Goal: Task Accomplishment & Management: Use online tool/utility

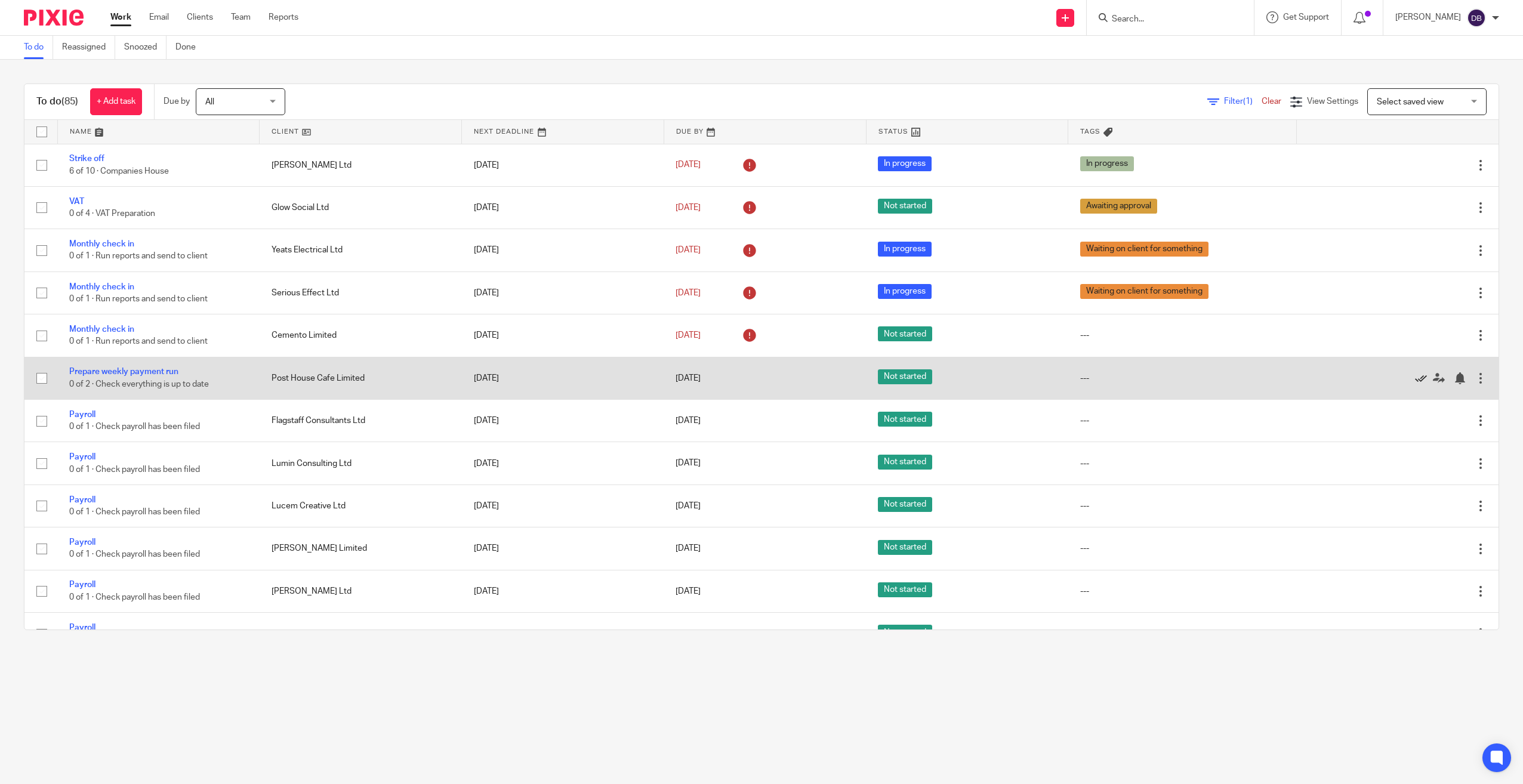
click at [1415, 378] on icon at bounding box center [1421, 377] width 12 height 12
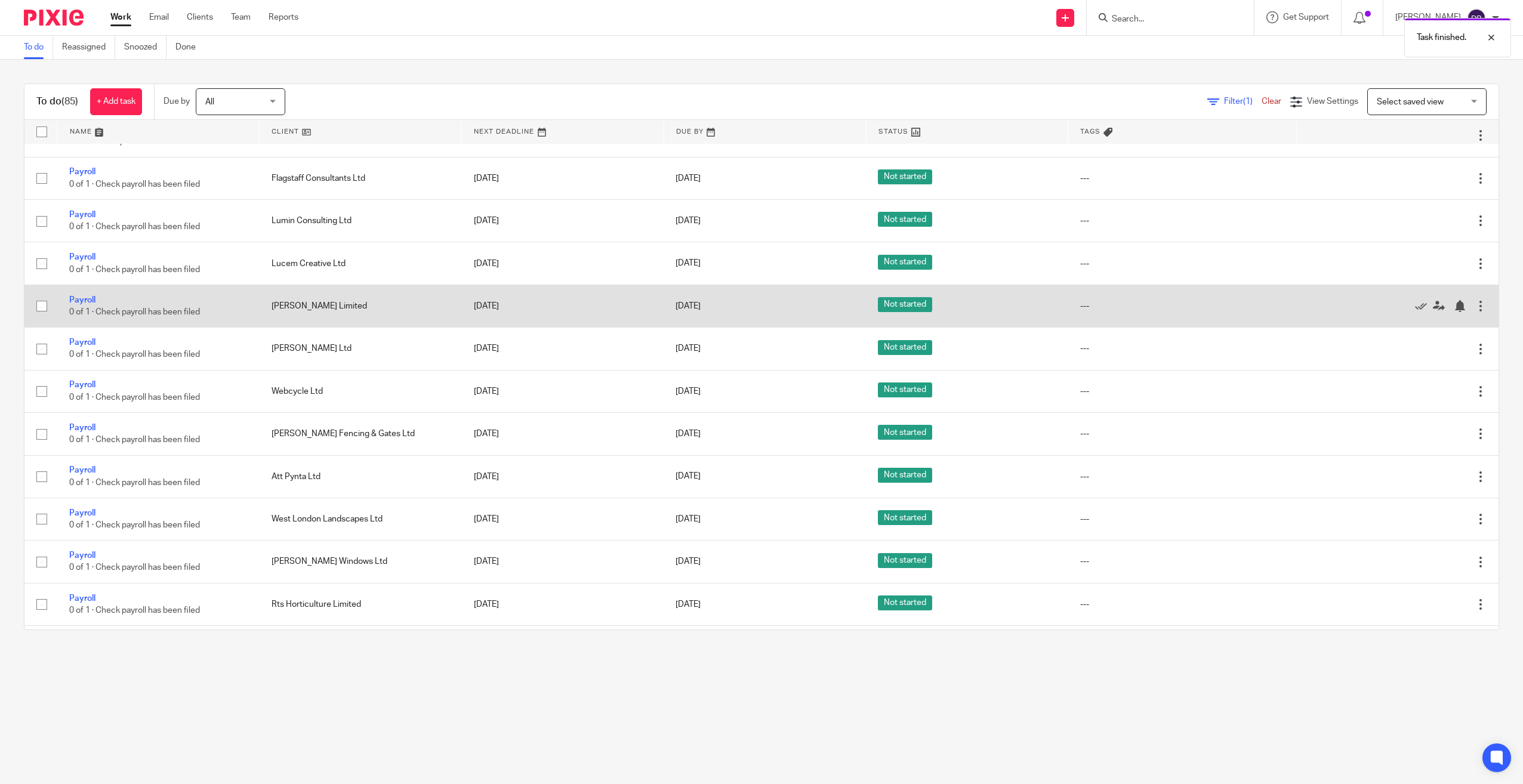
scroll to position [179, 0]
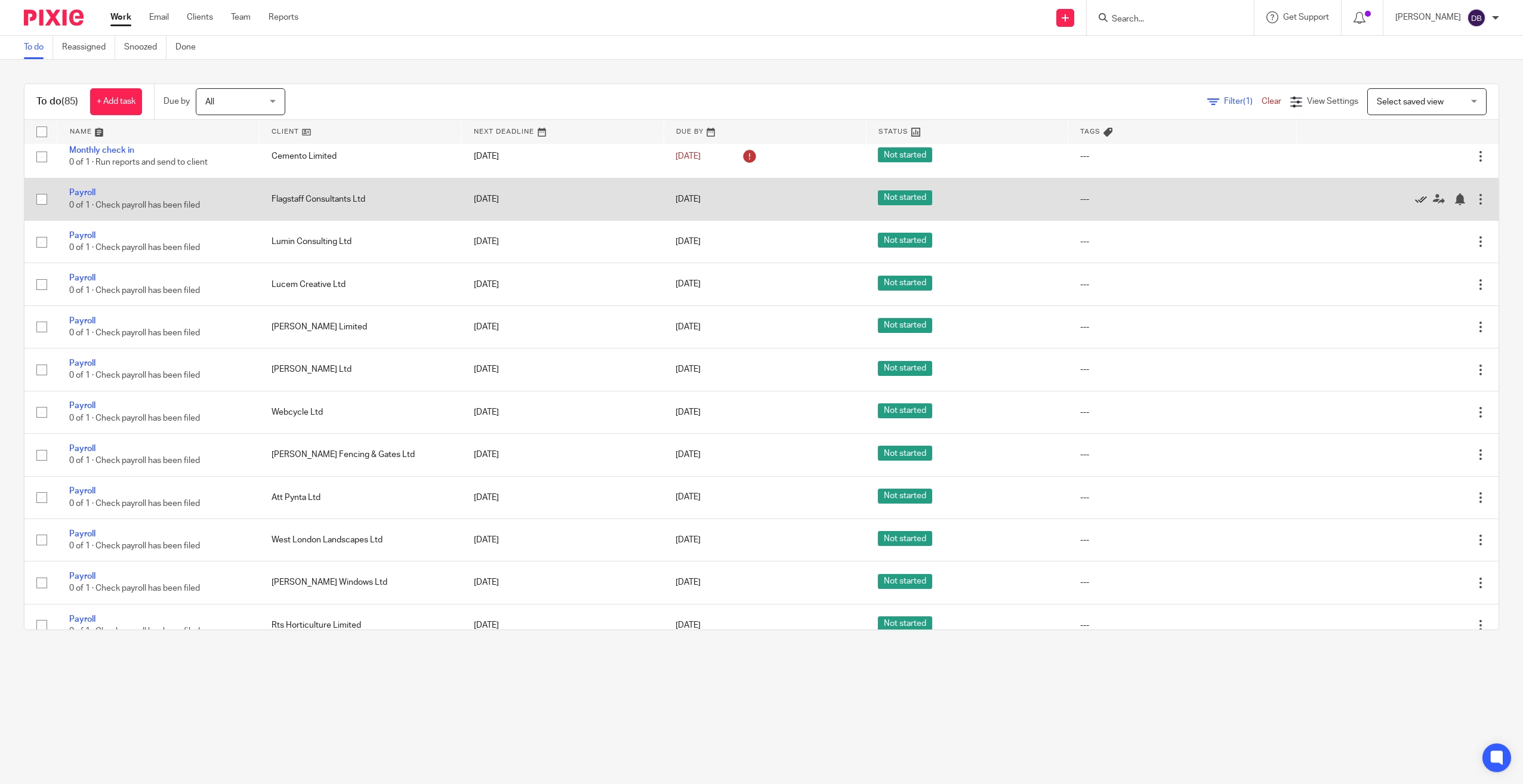
click at [1415, 199] on icon at bounding box center [1421, 199] width 12 height 12
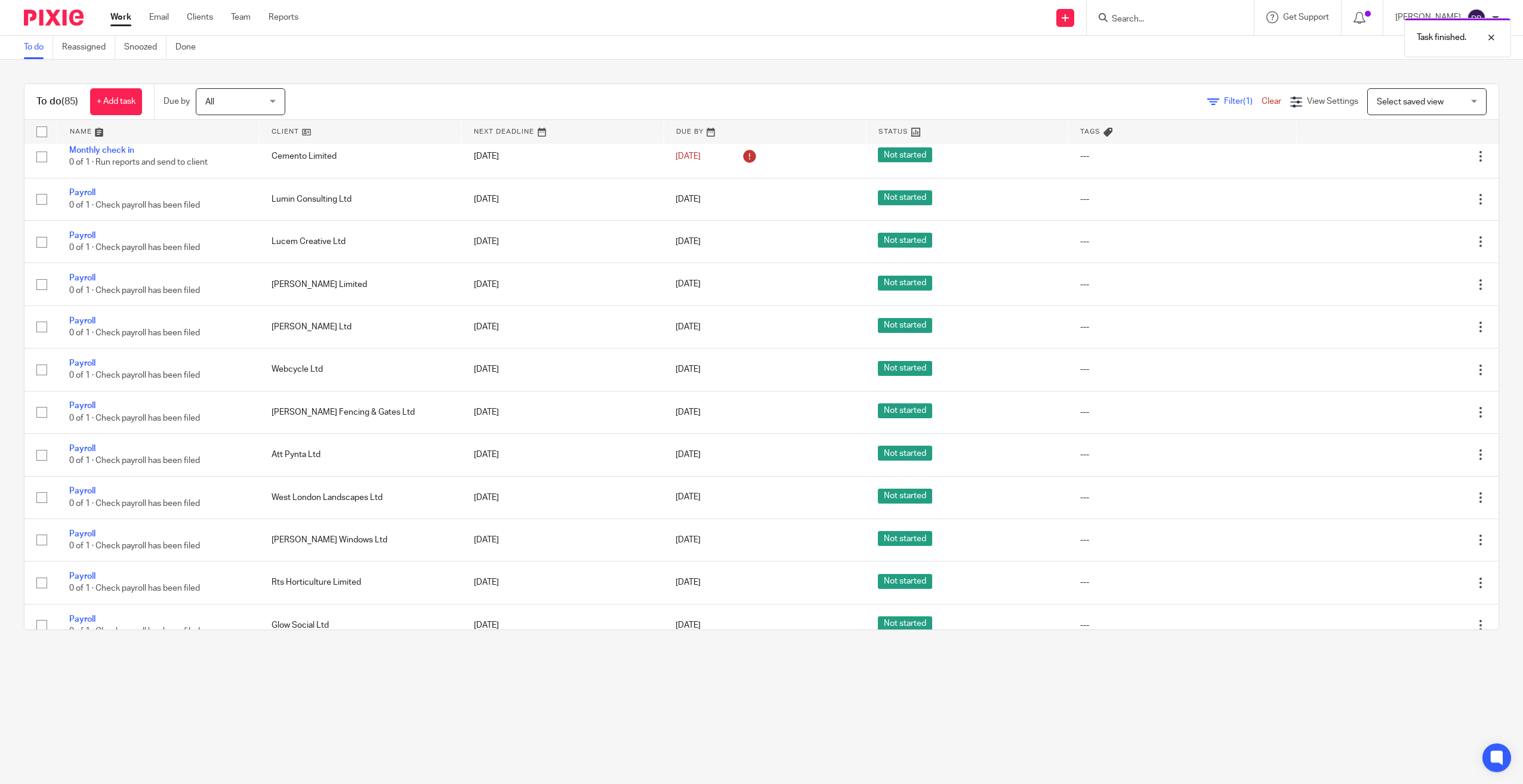
click at [1415, 199] on icon at bounding box center [1421, 199] width 12 height 12
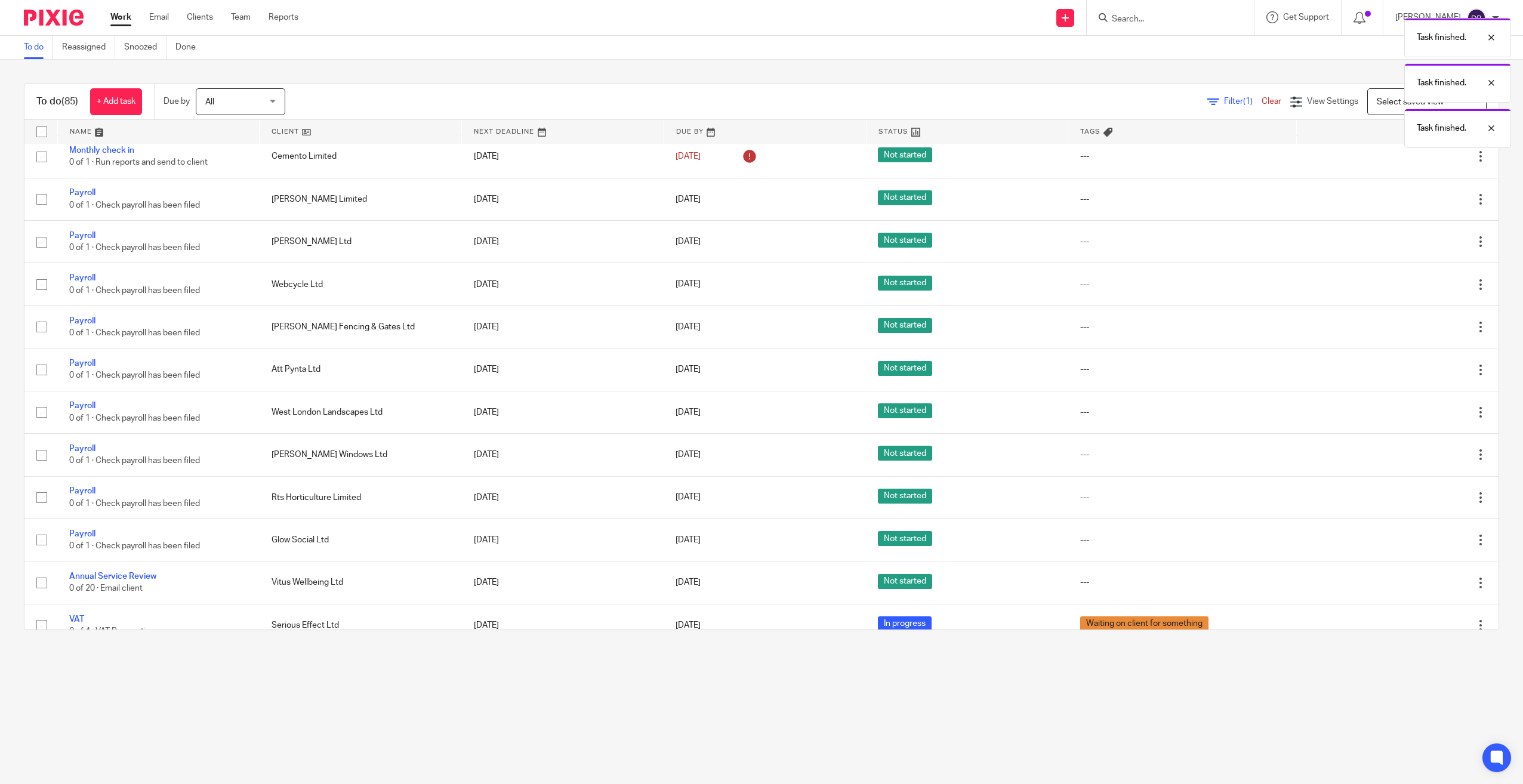
click at [1415, 199] on icon at bounding box center [1421, 199] width 12 height 12
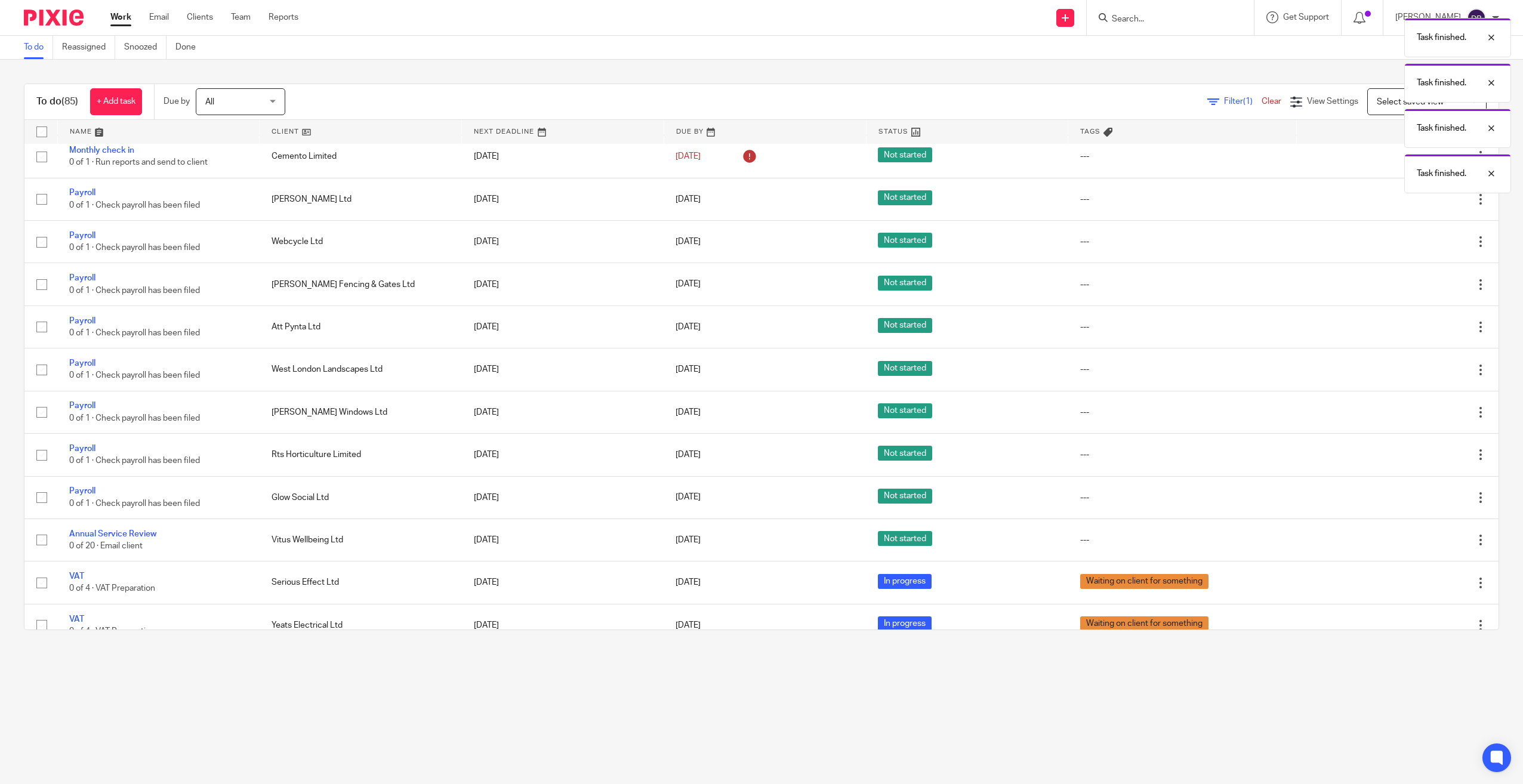
click at [1415, 199] on icon at bounding box center [1421, 199] width 12 height 12
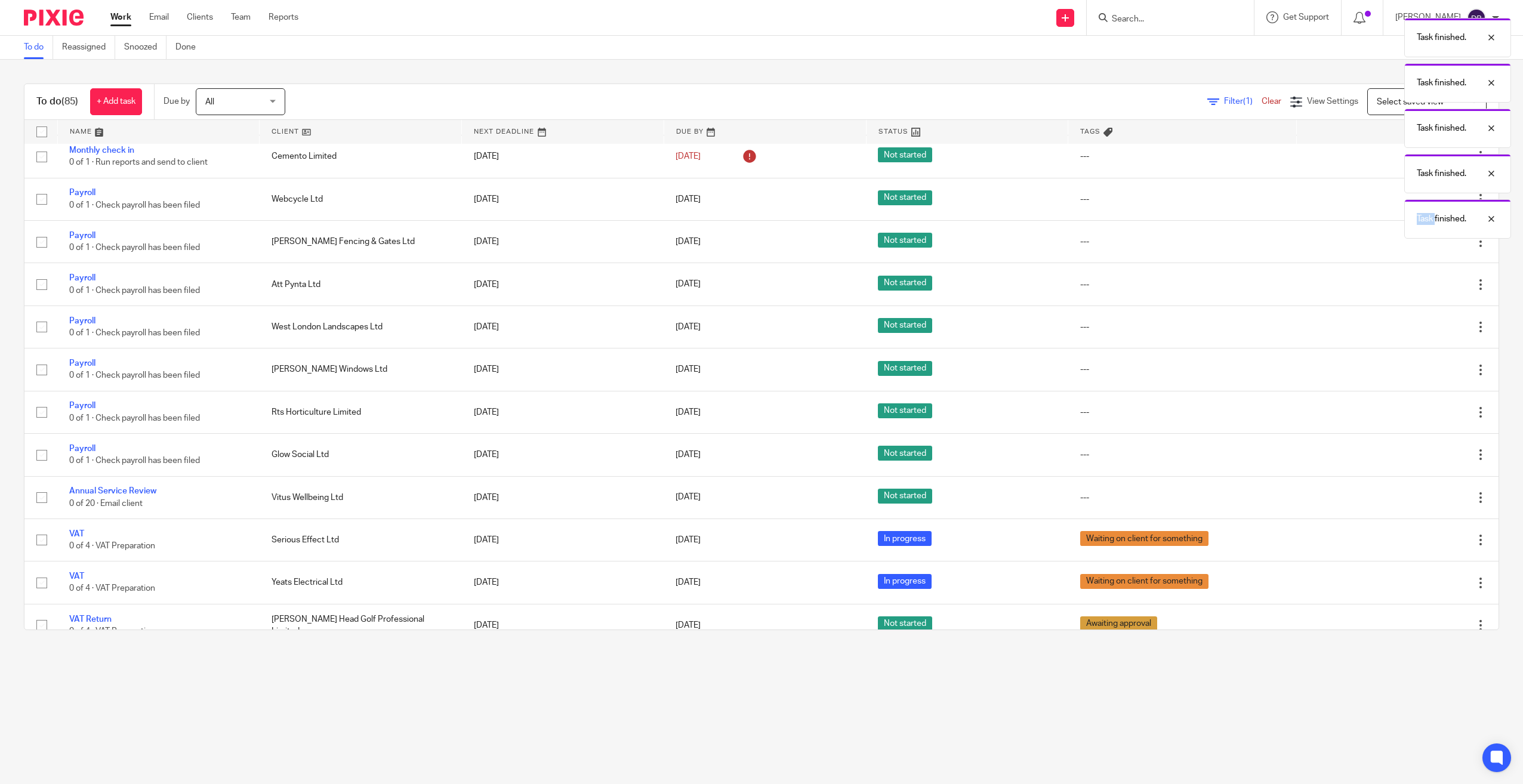
click at [1395, 199] on div "Task finished. Task finished. Task finished. Task finished. Task finished." at bounding box center [1137, 125] width 749 height 227
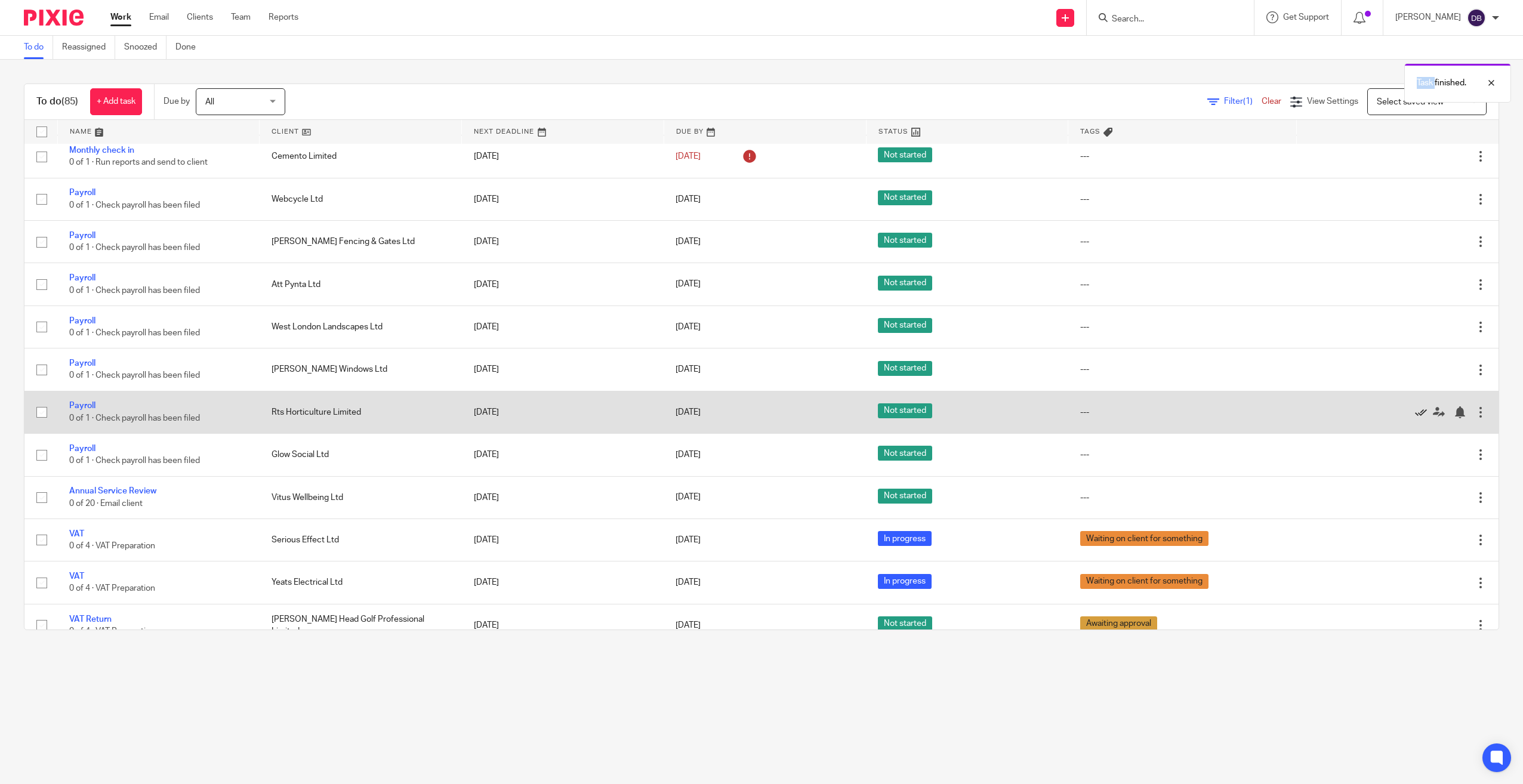
click at [1415, 412] on icon at bounding box center [1421, 411] width 12 height 12
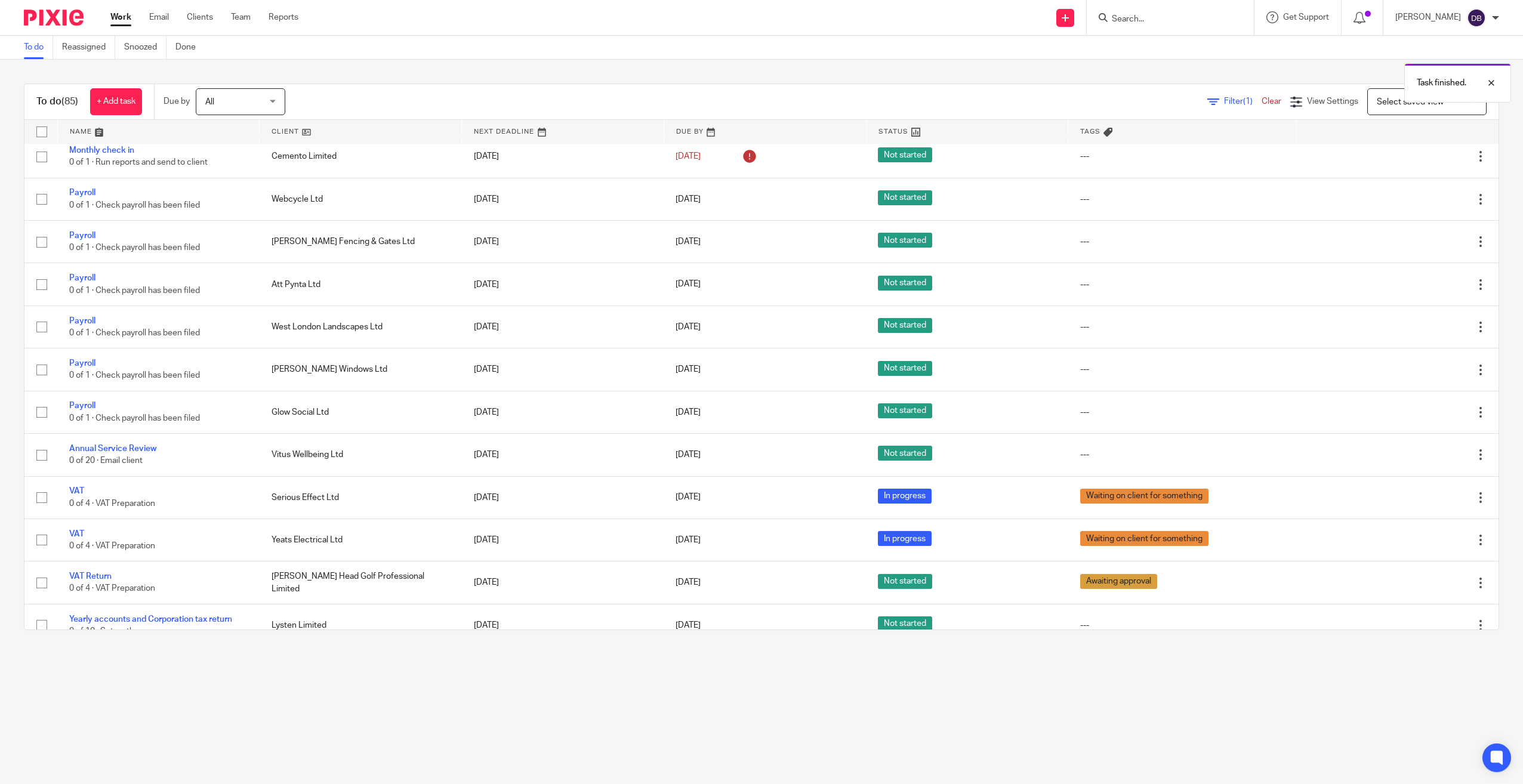
click at [1415, 412] on icon at bounding box center [1421, 411] width 12 height 12
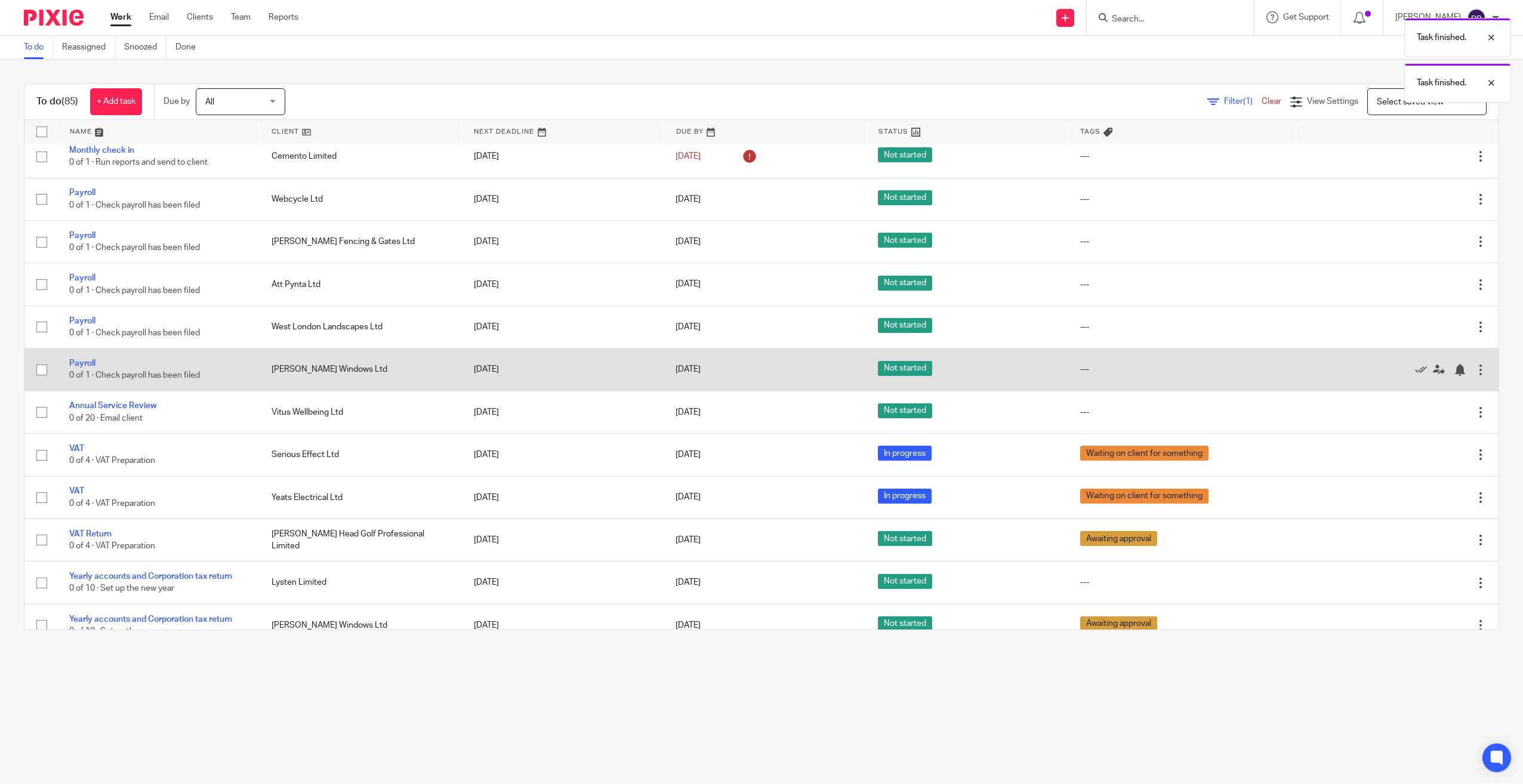
click at [1388, 368] on div at bounding box center [1391, 368] width 167 height 12
click at [1415, 370] on icon at bounding box center [1421, 369] width 12 height 12
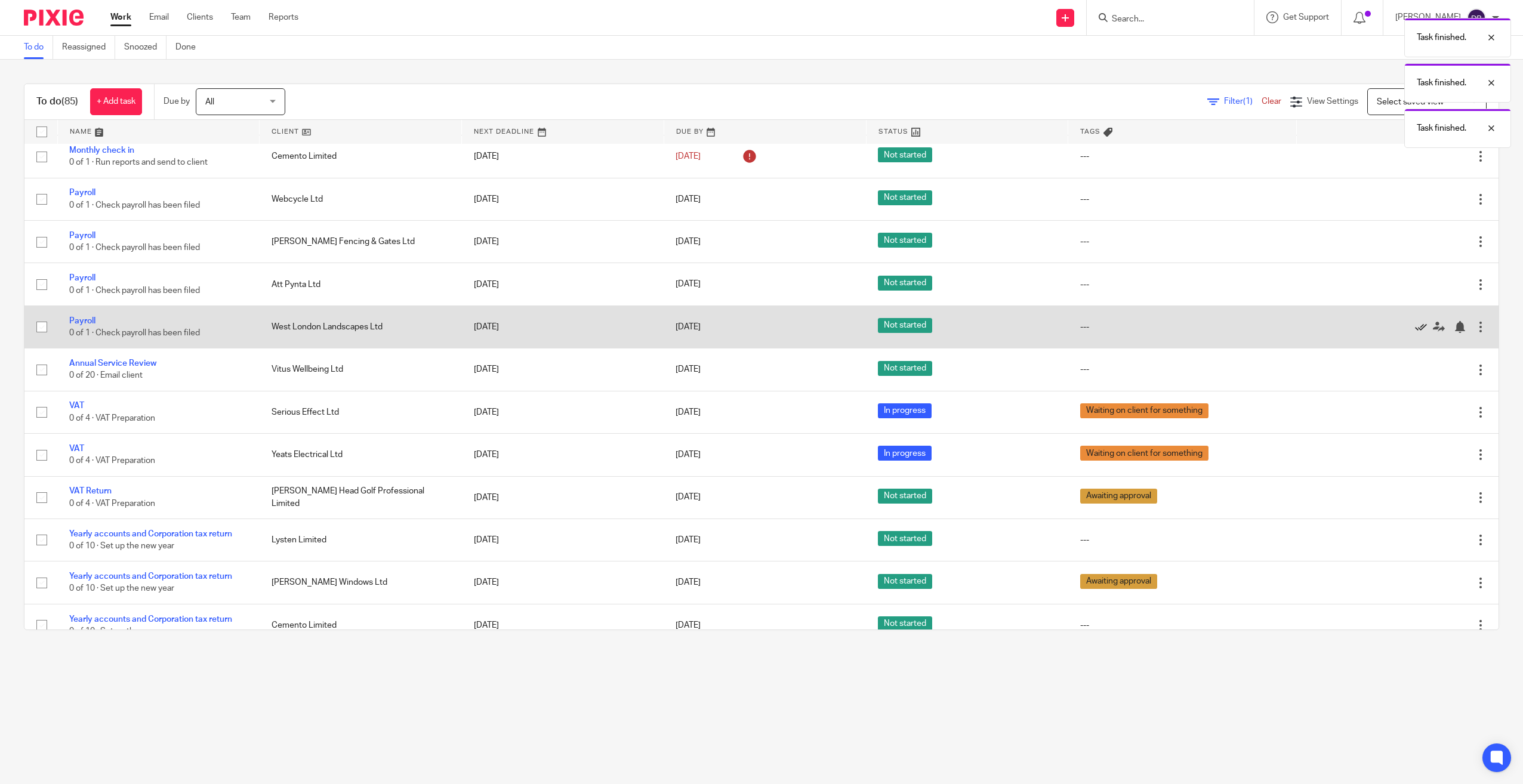
click at [1415, 329] on icon at bounding box center [1421, 326] width 12 height 12
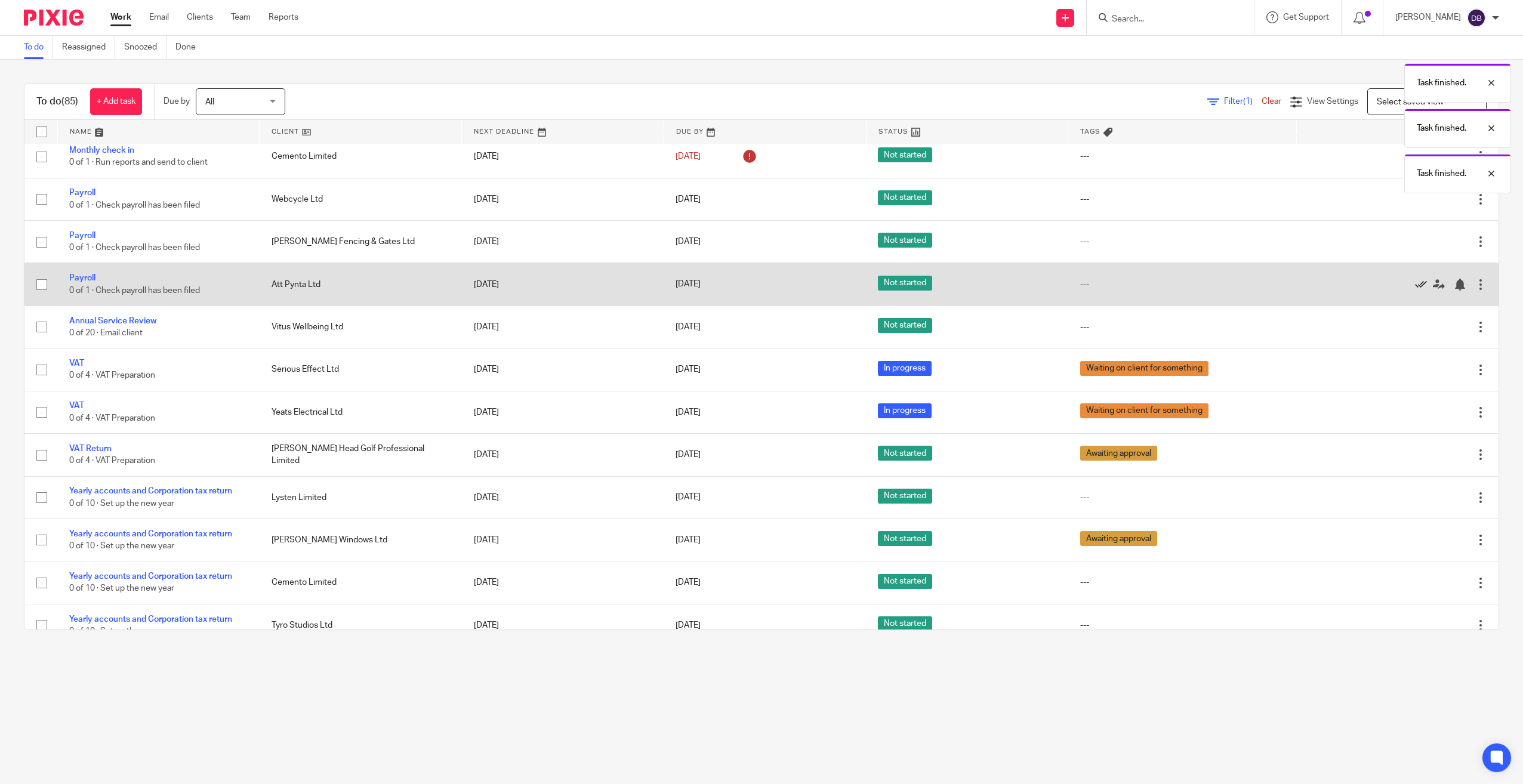
click at [1415, 285] on icon at bounding box center [1421, 284] width 12 height 12
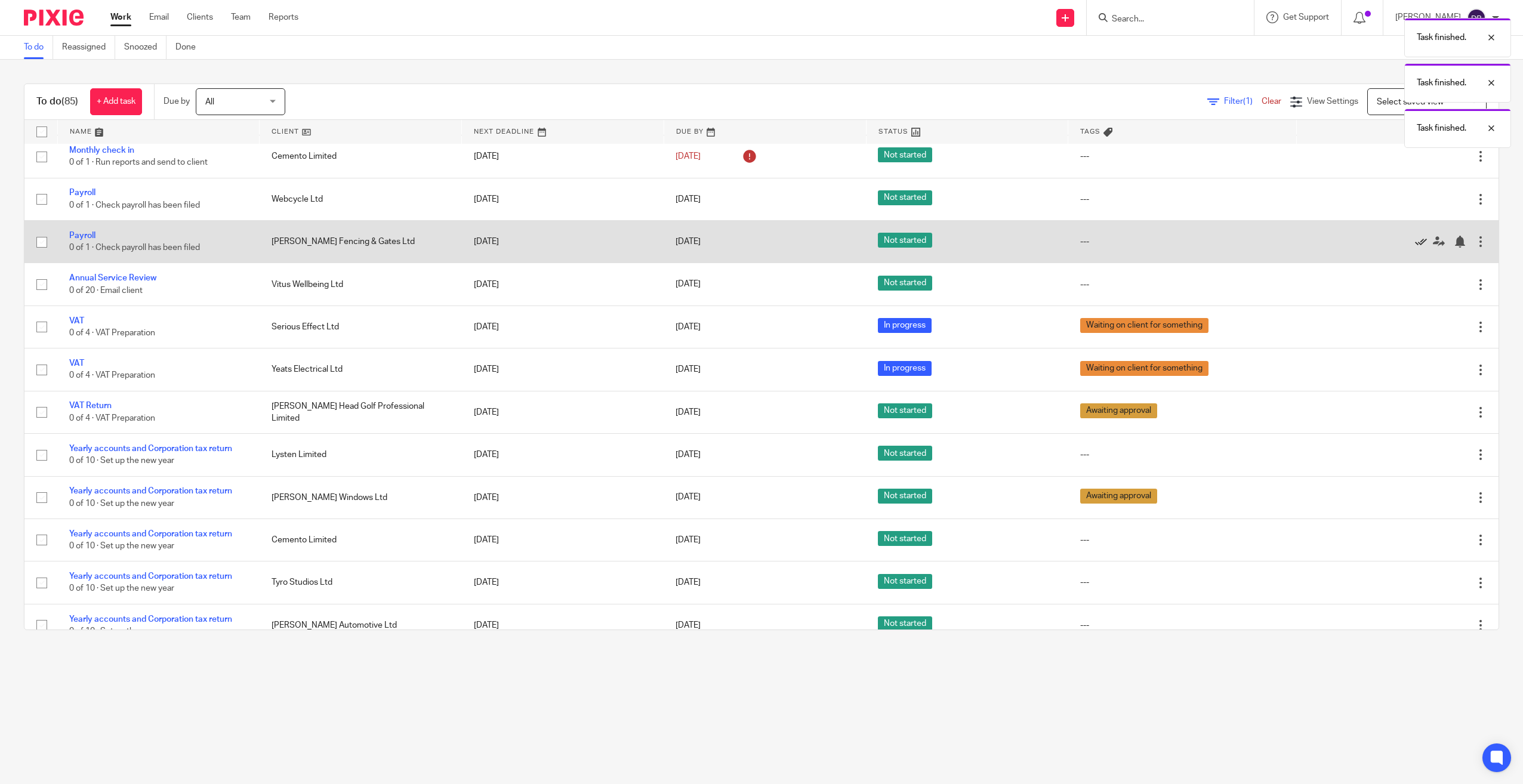
click at [1415, 240] on icon at bounding box center [1421, 241] width 12 height 12
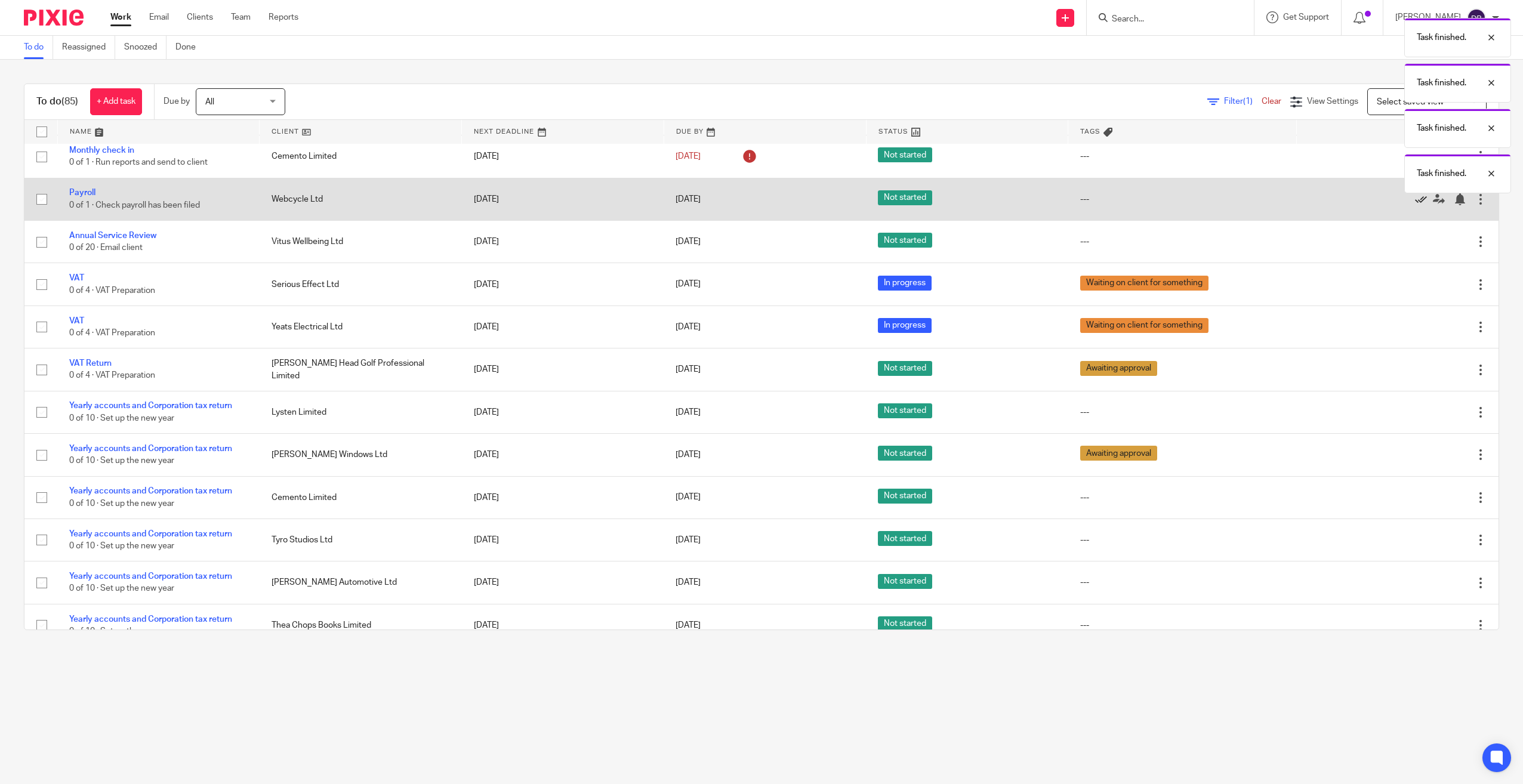
click at [1415, 202] on icon at bounding box center [1421, 199] width 12 height 12
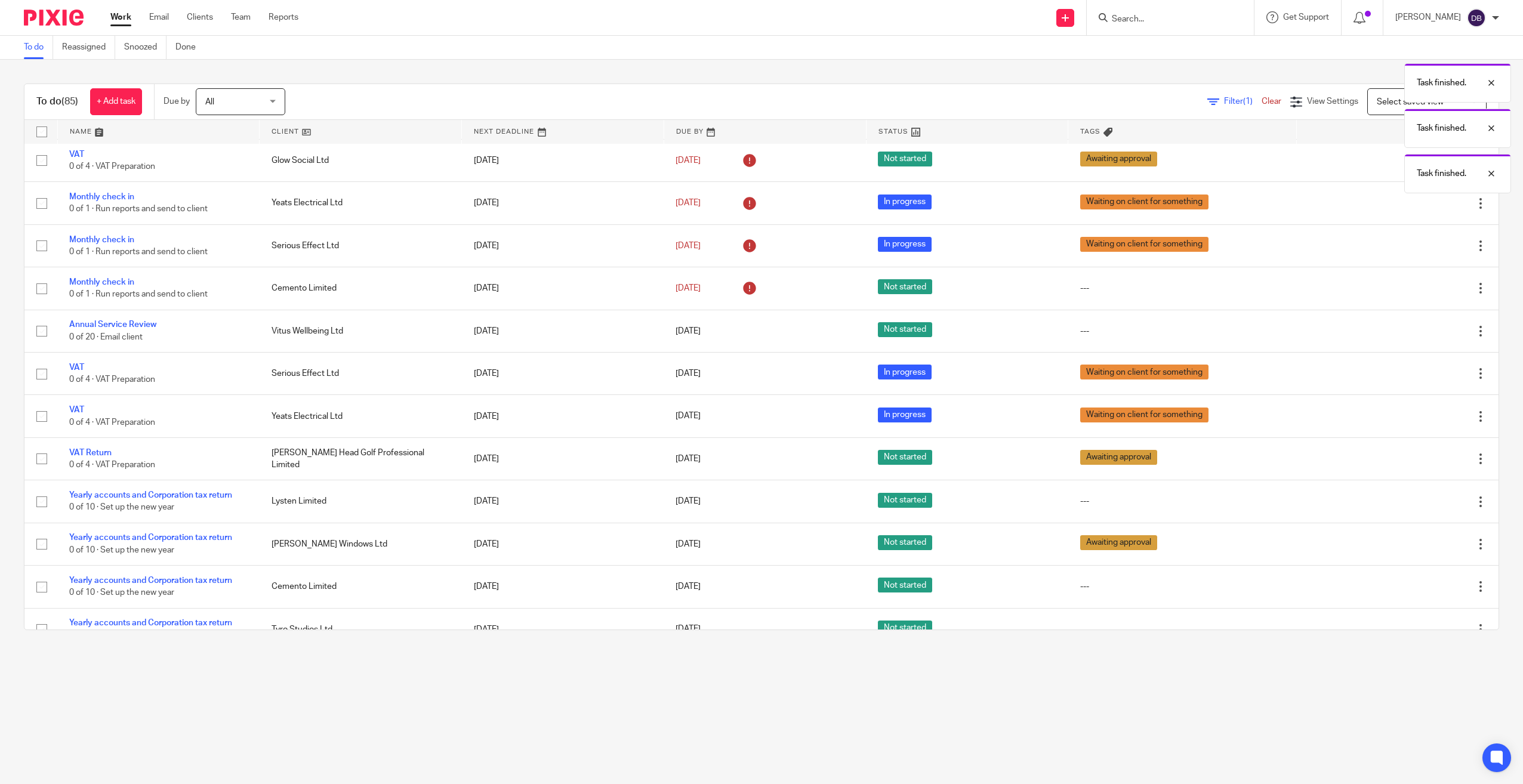
scroll to position [0, 0]
